Goal: Task Accomplishment & Management: Manage account settings

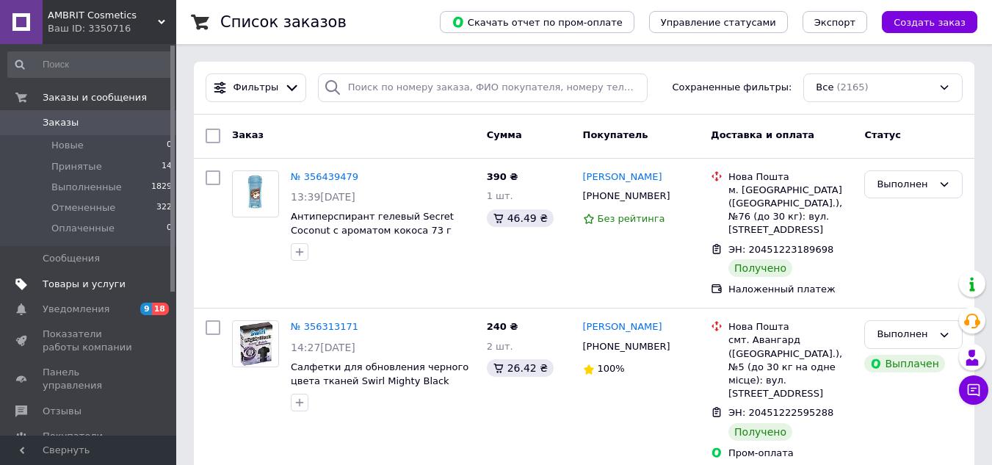
click at [76, 280] on span "Товары и услуги" at bounding box center [84, 283] width 83 height 13
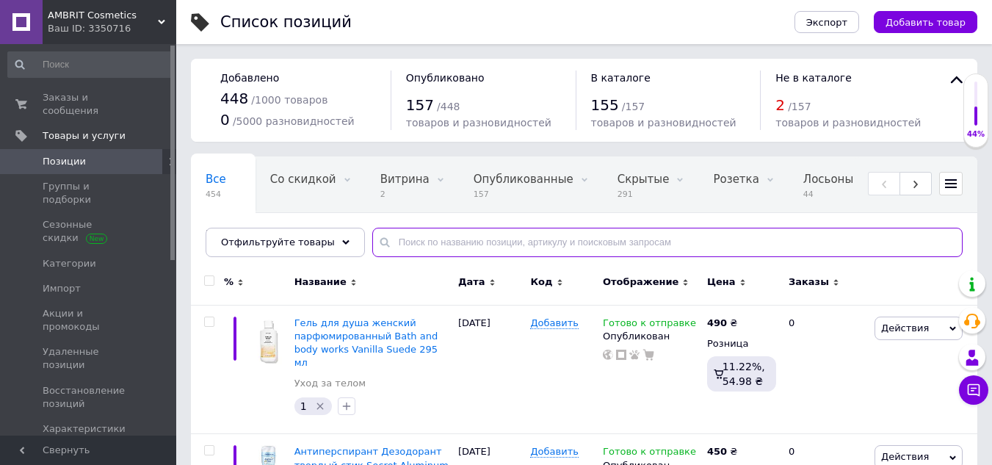
click at [430, 249] on input "text" at bounding box center [667, 242] width 590 height 29
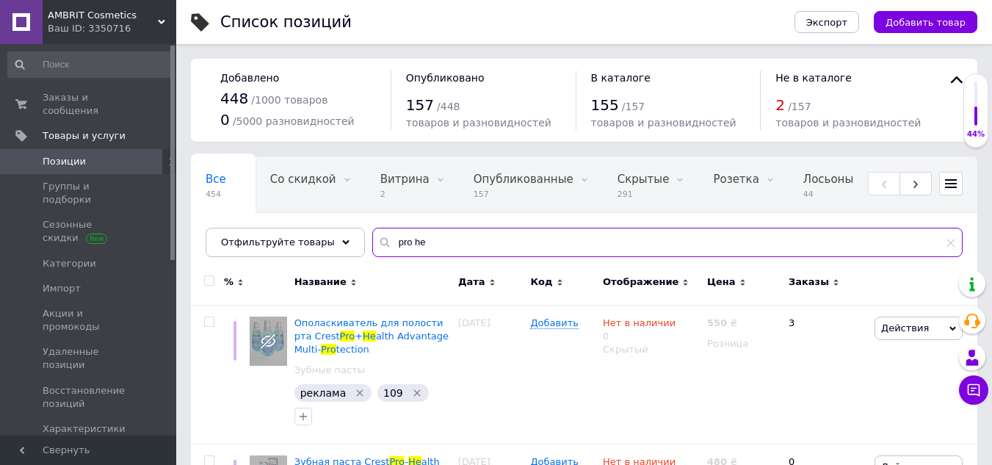
type input "pro he"
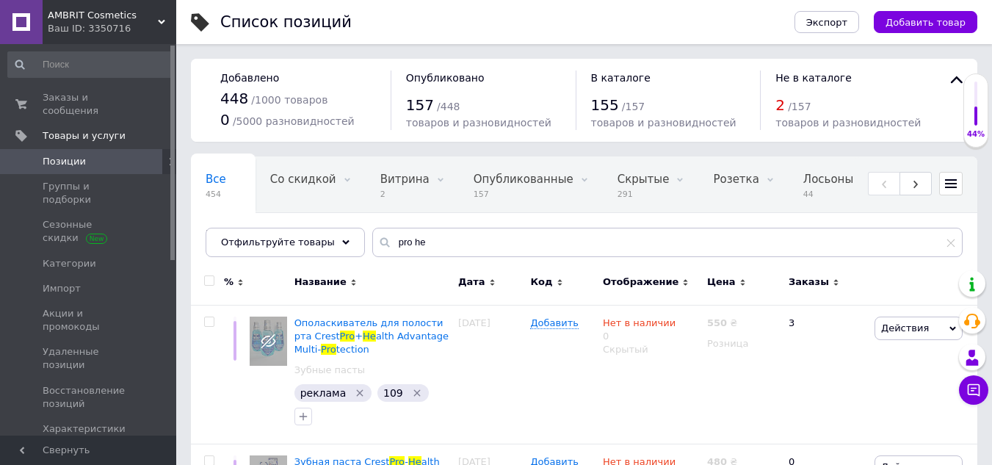
click at [114, 155] on span "Позиции" at bounding box center [89, 161] width 93 height 13
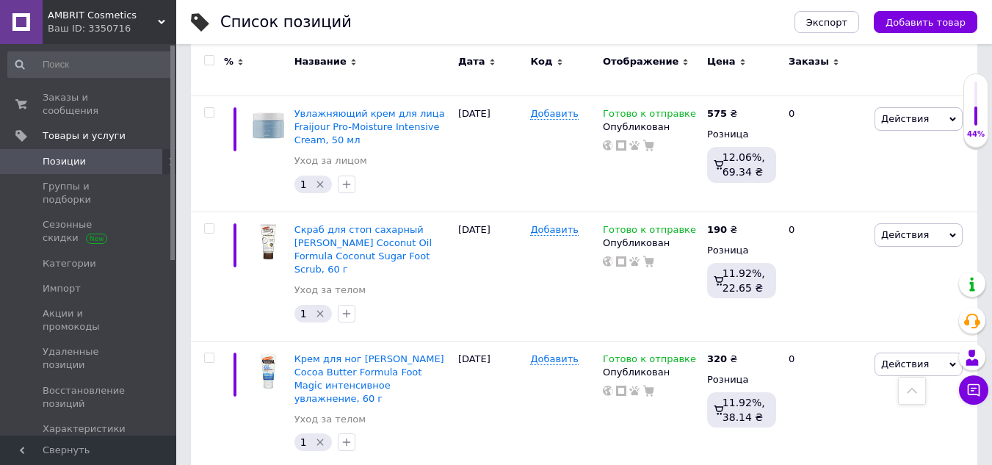
scroll to position [8000, 0]
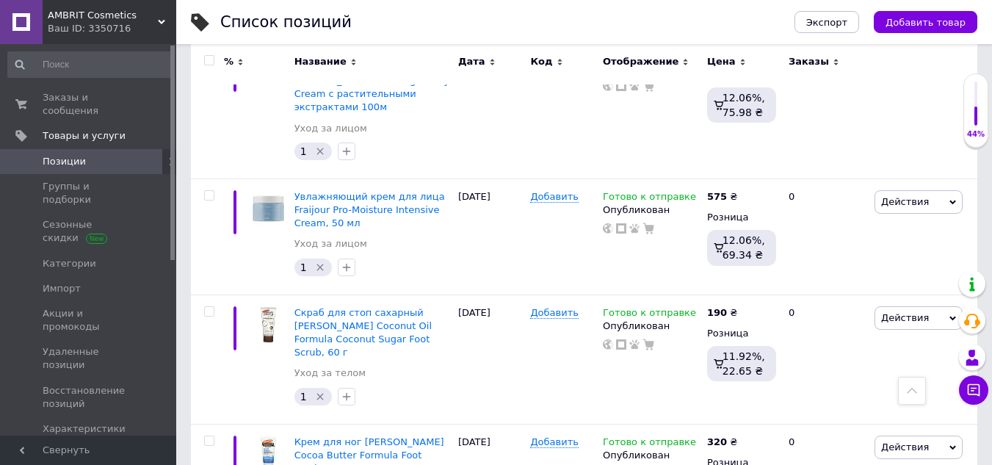
type input "2"
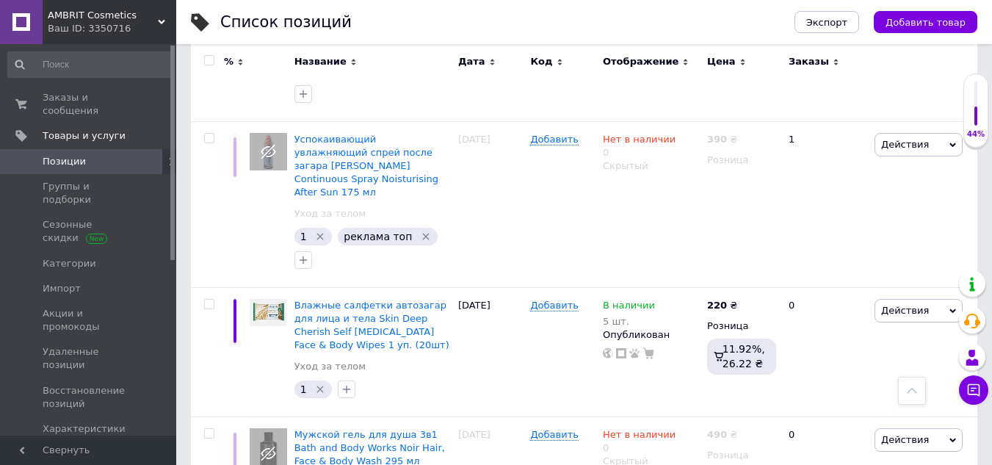
scroll to position [12097, 0]
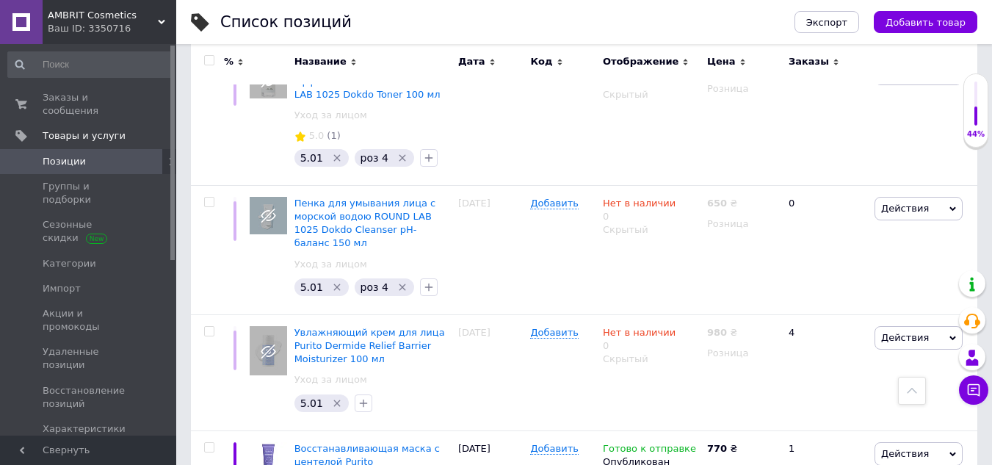
scroll to position [9438, 0]
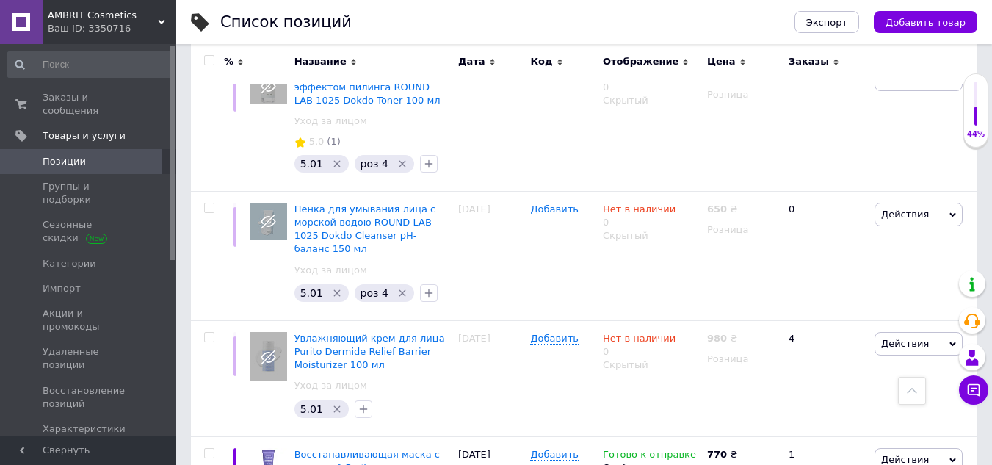
type input "1"
type input "0"
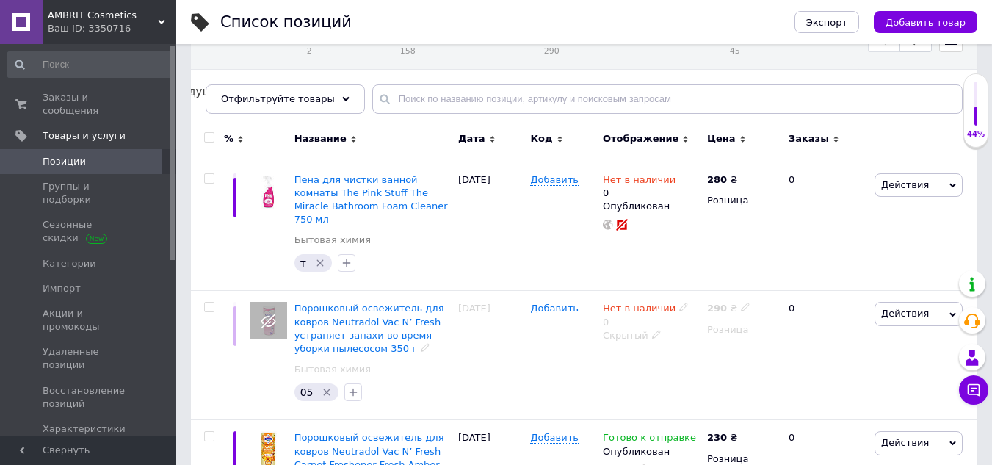
scroll to position [117, 0]
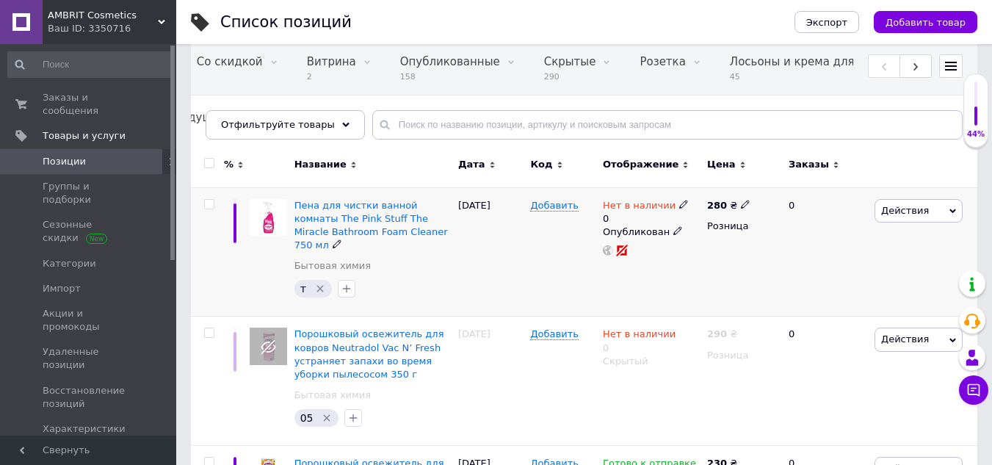
click at [679, 206] on icon at bounding box center [683, 204] width 9 height 9
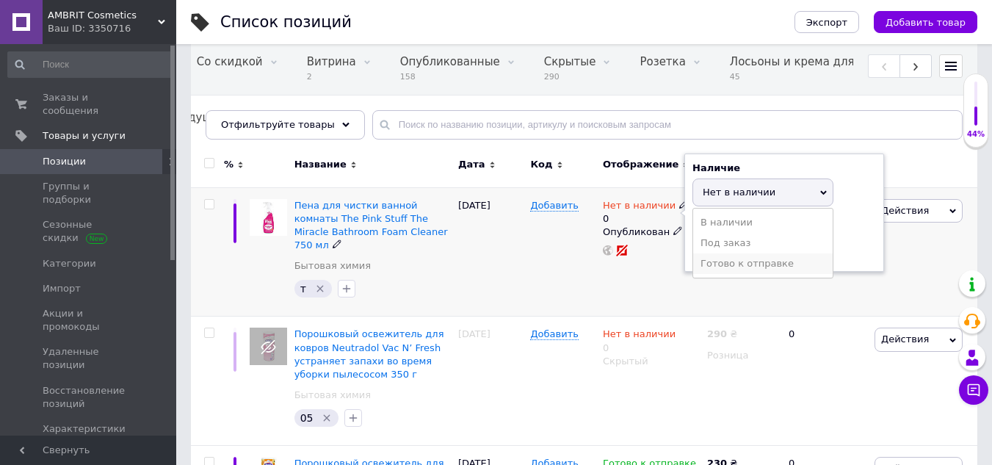
click at [719, 261] on li "Готово к отправке" at bounding box center [762, 263] width 139 height 21
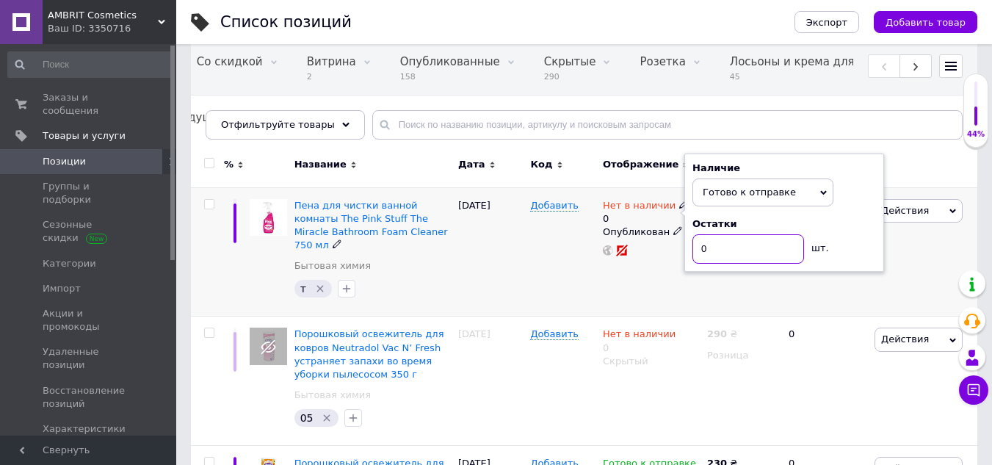
click at [700, 253] on input "0" at bounding box center [748, 248] width 112 height 29
type input "10"
click at [654, 268] on div "Нет в наличии 0 Наличие Готово к отправке В наличии Нет в наличии Под заказ Ост…" at bounding box center [651, 251] width 104 height 129
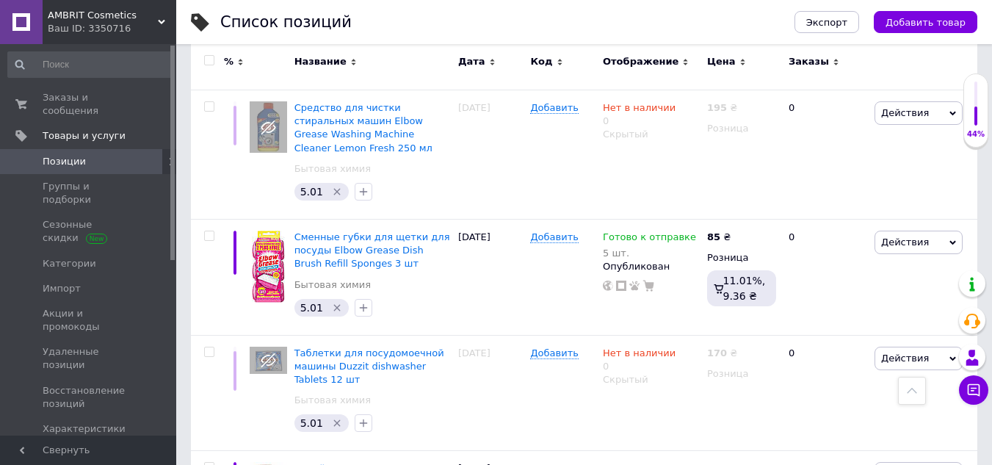
scroll to position [12227, 0]
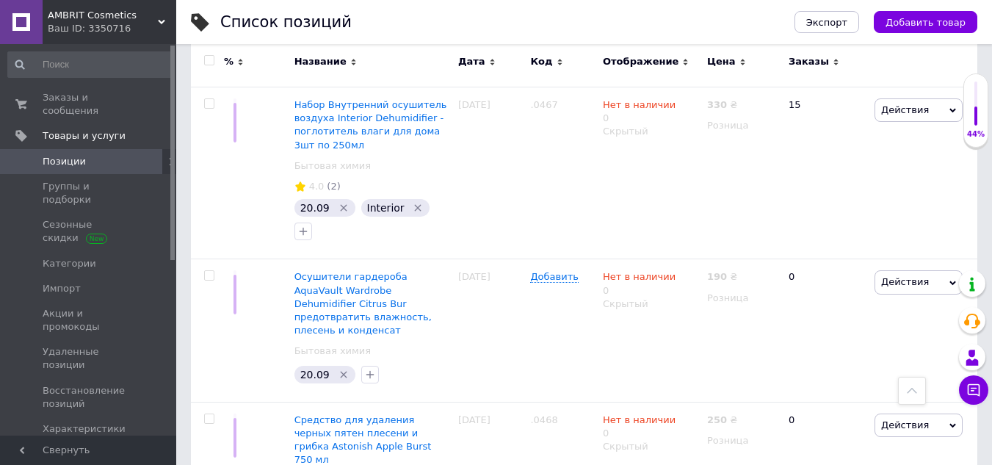
scroll to position [12741, 0]
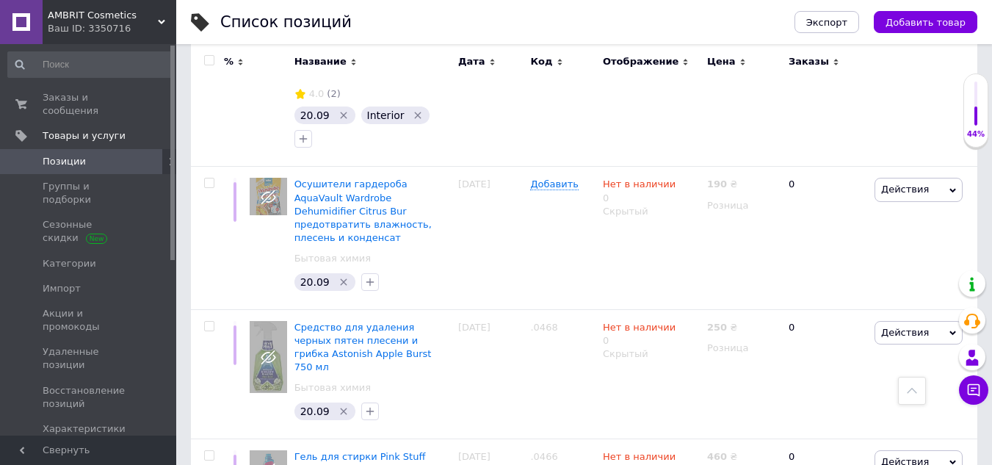
type input "0"
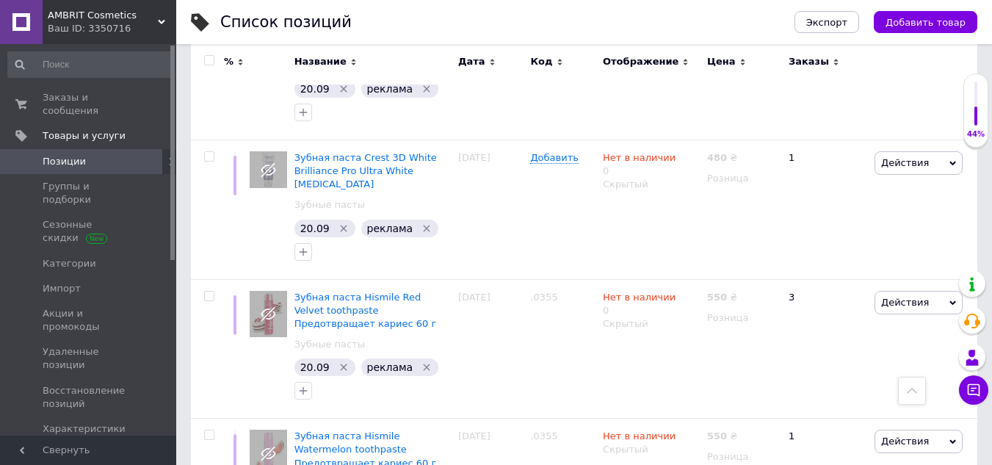
scroll to position [13481, 0]
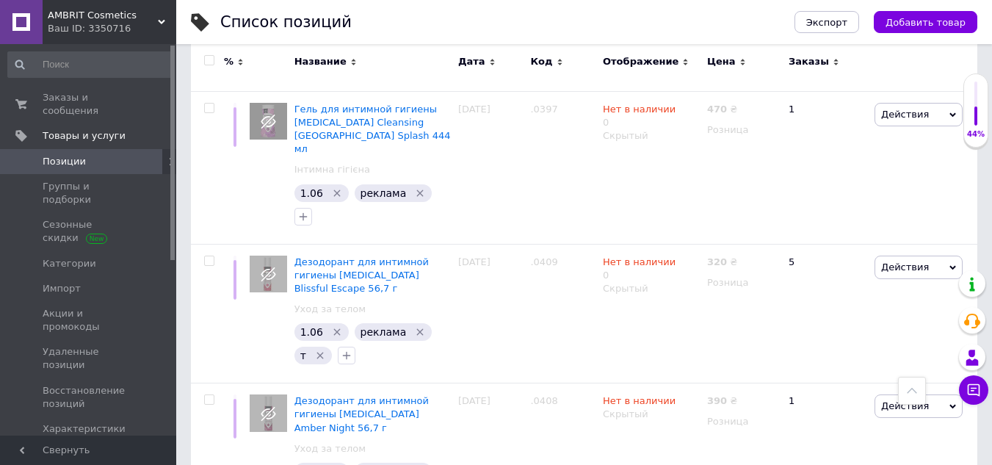
scroll to position [4721, 0]
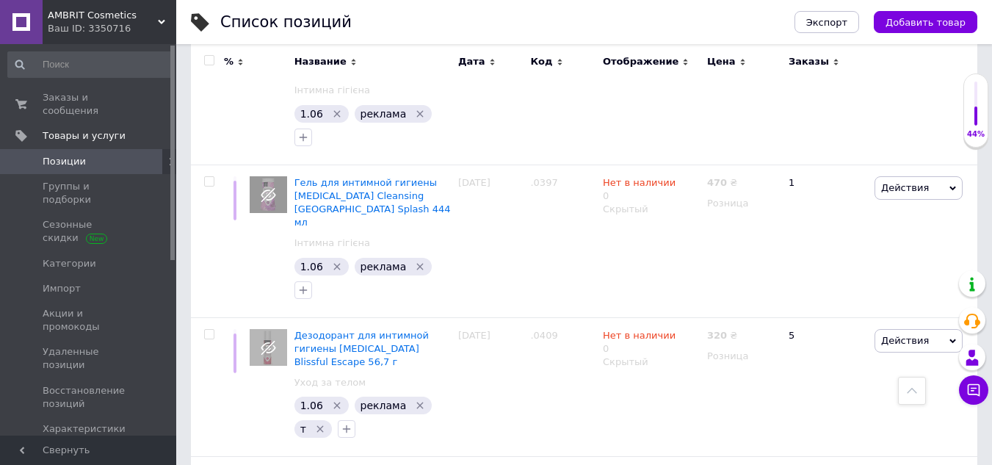
type input "5"
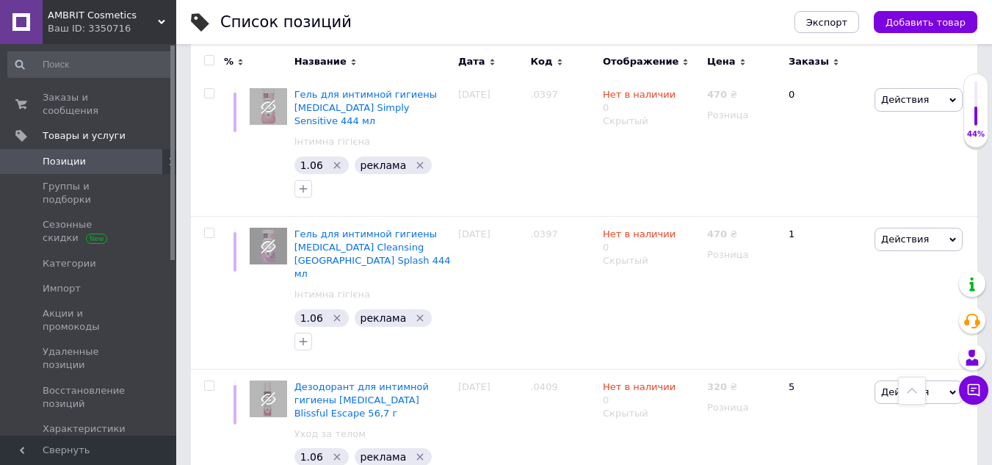
scroll to position [4648, 0]
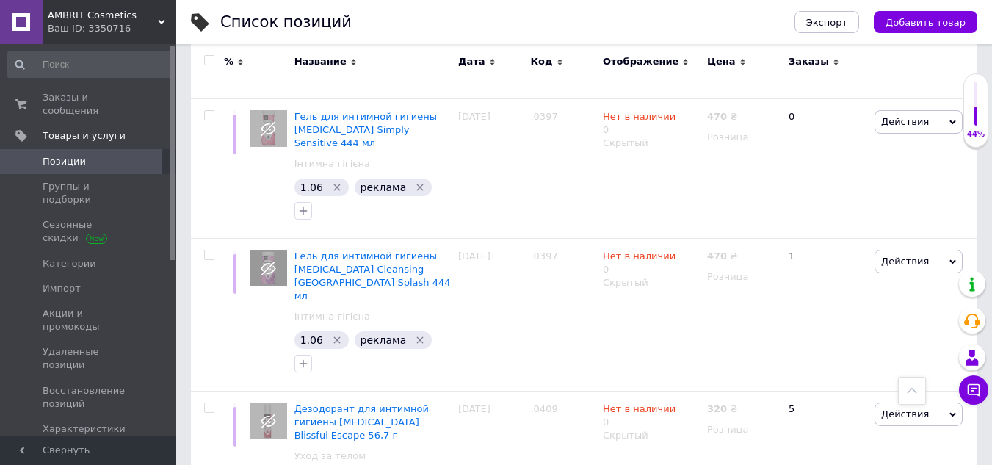
type input "10"
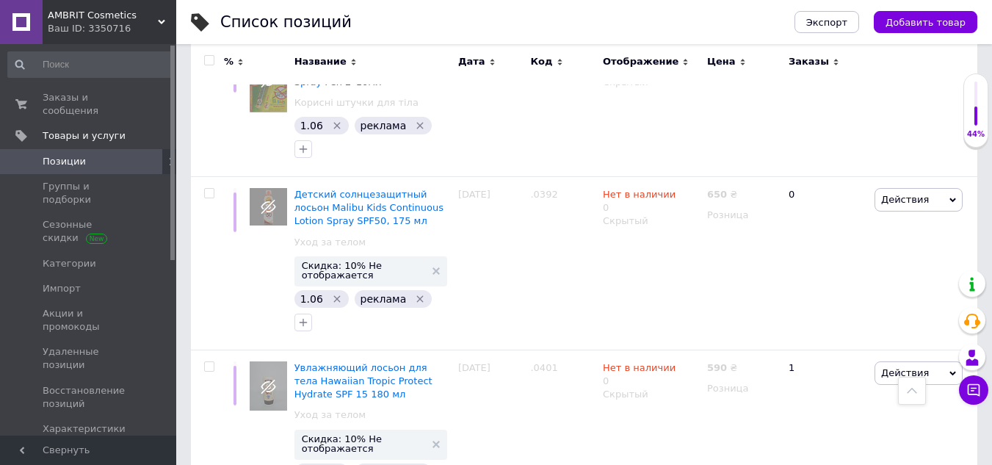
scroll to position [4208, 0]
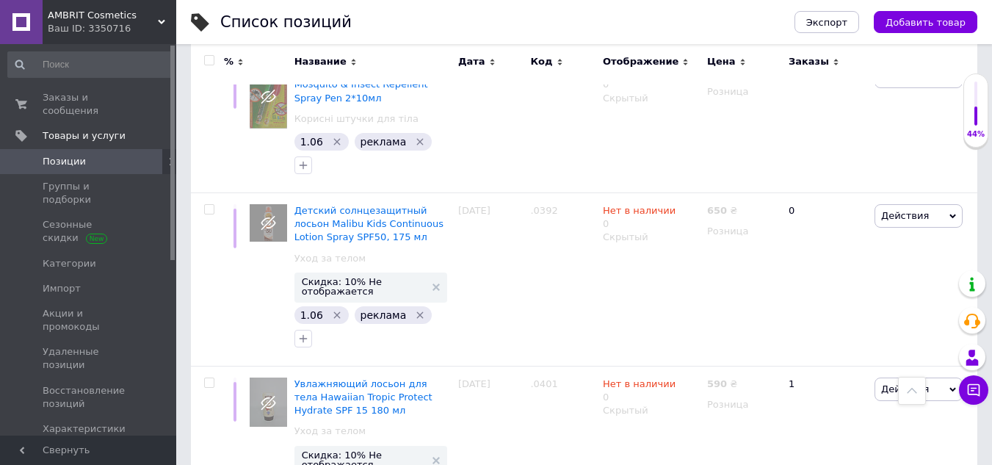
type input "10"
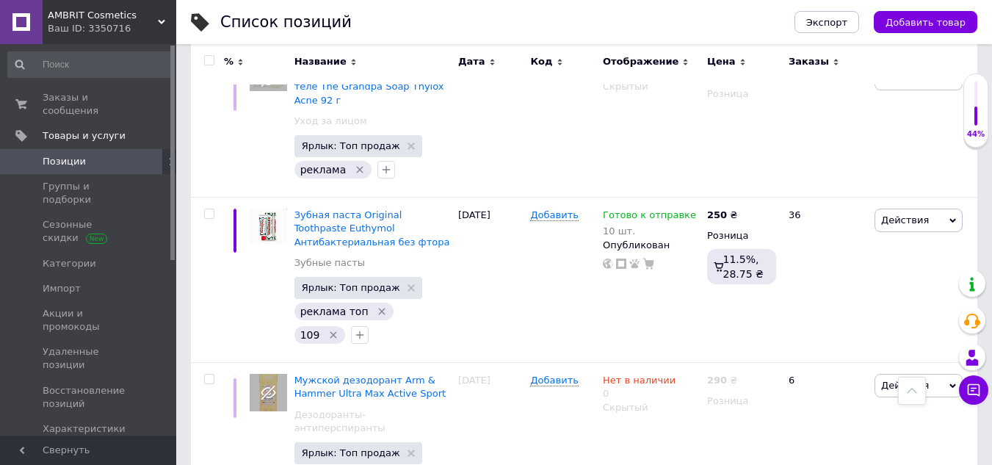
scroll to position [12574, 0]
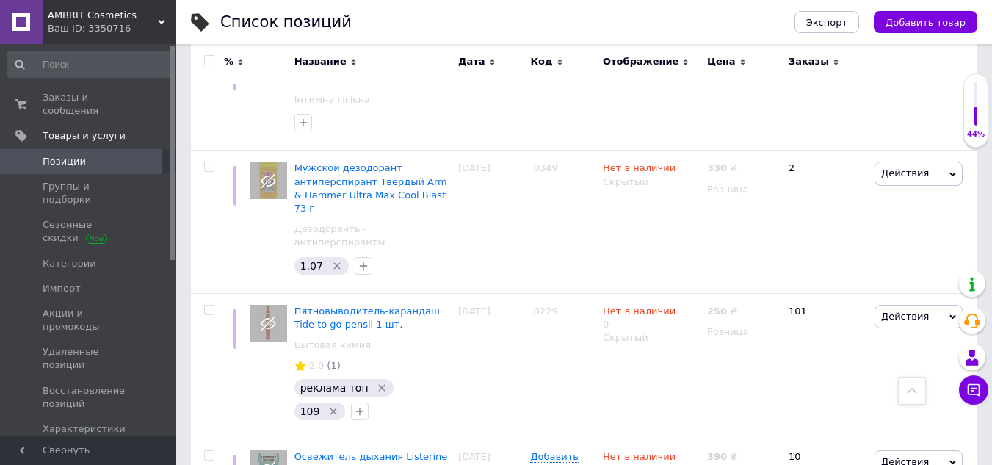
scroll to position [5519, 0]
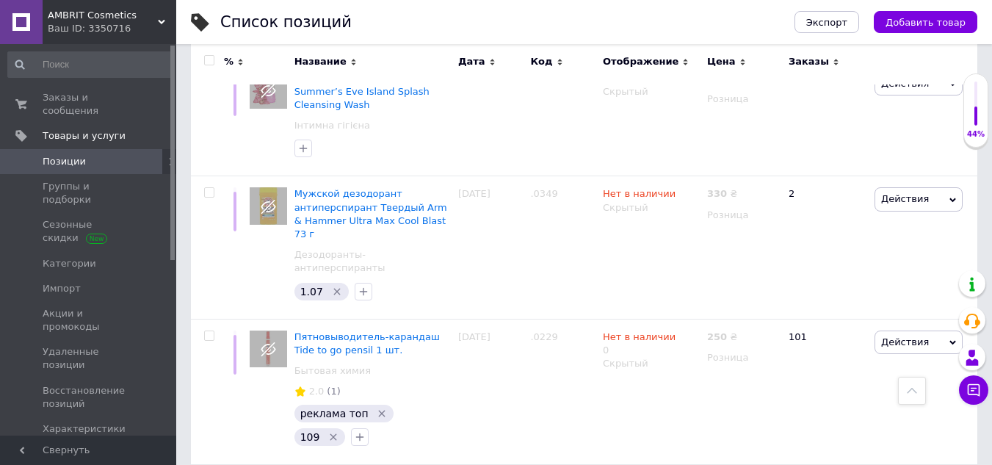
type input "0"
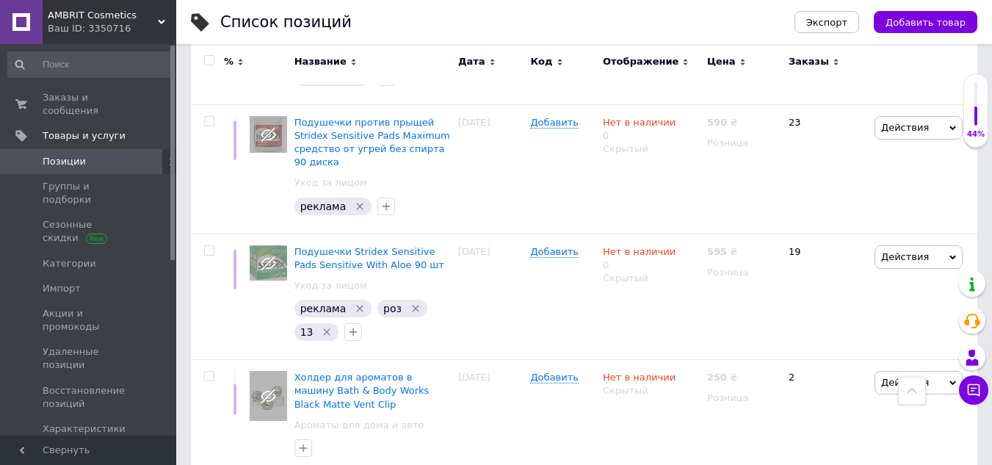
scroll to position [5005, 0]
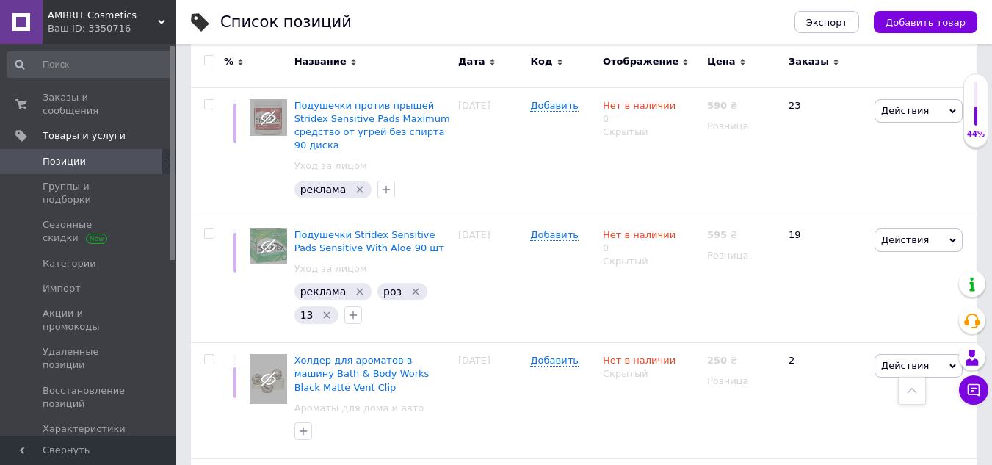
type input "10"
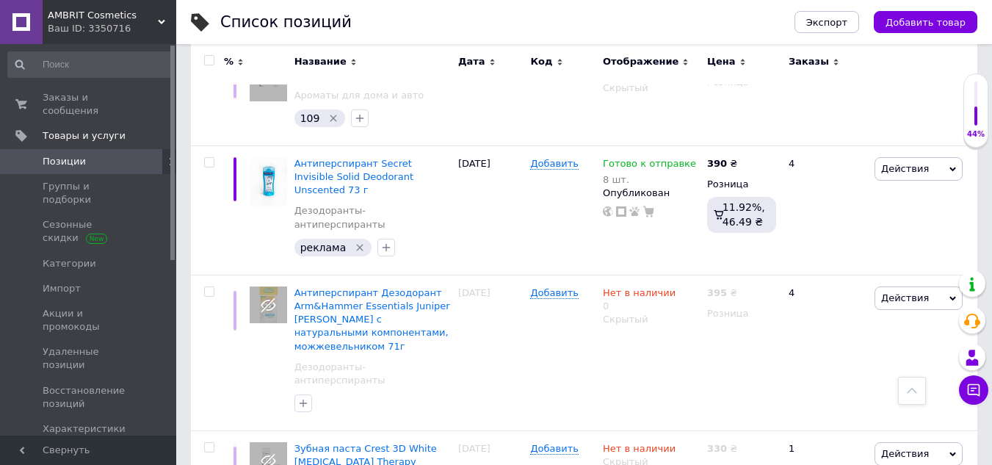
scroll to position [2583, 0]
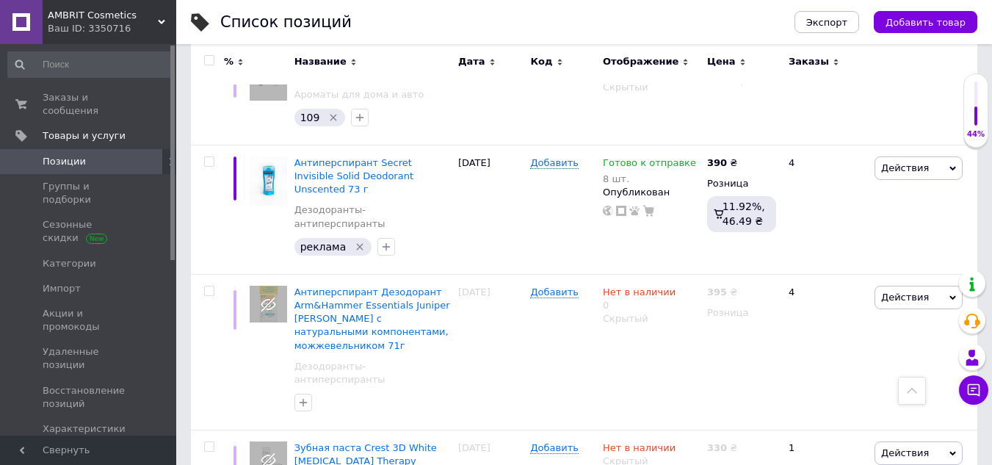
type input "10"
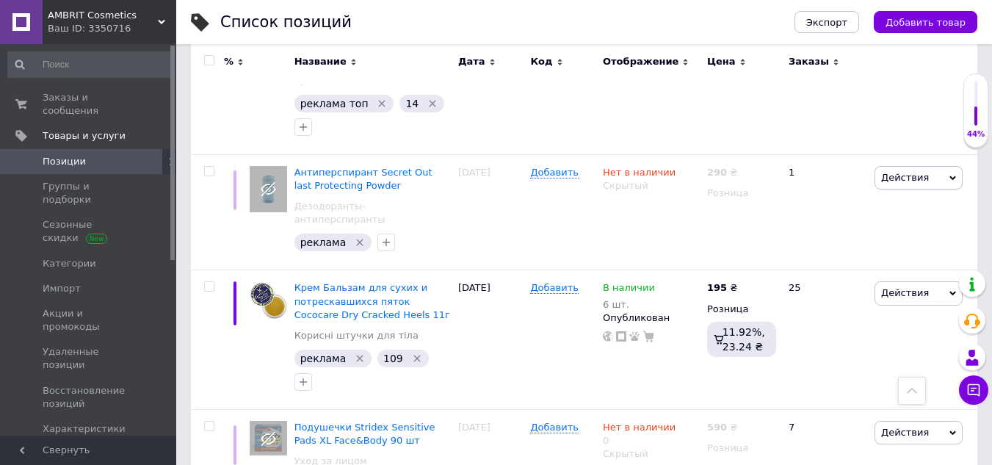
scroll to position [6166, 0]
